Goal: Task Accomplishment & Management: Manage account settings

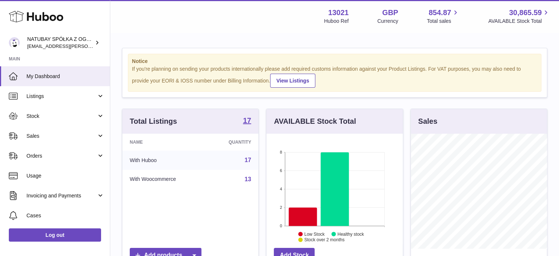
scroll to position [115, 136]
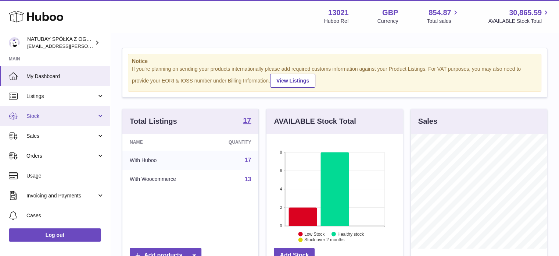
click at [50, 117] on span "Stock" at bounding box center [61, 116] width 70 height 7
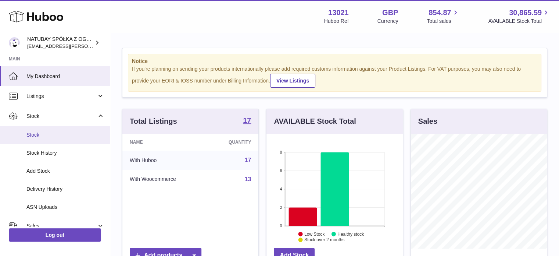
click at [51, 132] on span "Stock" at bounding box center [65, 134] width 78 height 7
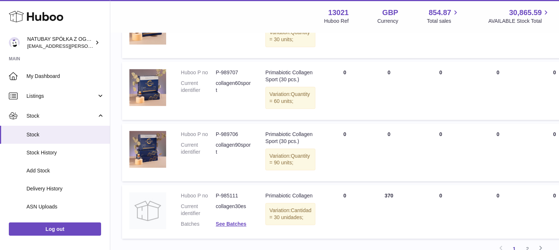
scroll to position [656, 0]
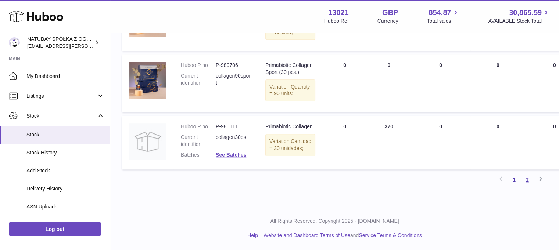
click at [528, 175] on link "2" at bounding box center [527, 179] width 13 height 13
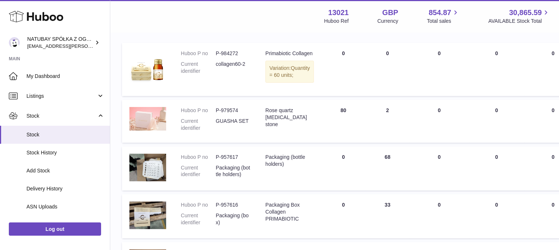
scroll to position [107, 0]
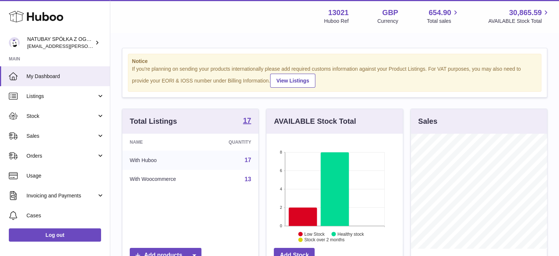
scroll to position [115, 136]
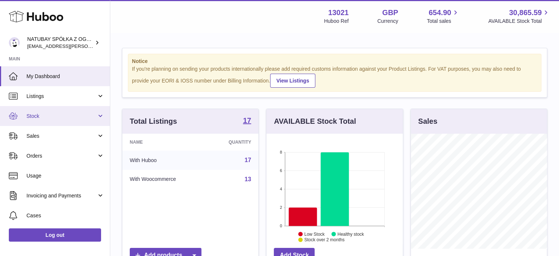
click at [49, 121] on link "Stock" at bounding box center [55, 116] width 110 height 20
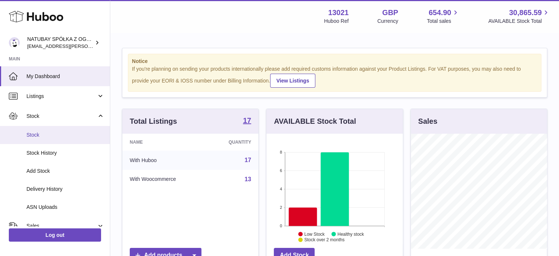
click at [54, 132] on span "Stock" at bounding box center [65, 134] width 78 height 7
